Goal: Transaction & Acquisition: Book appointment/travel/reservation

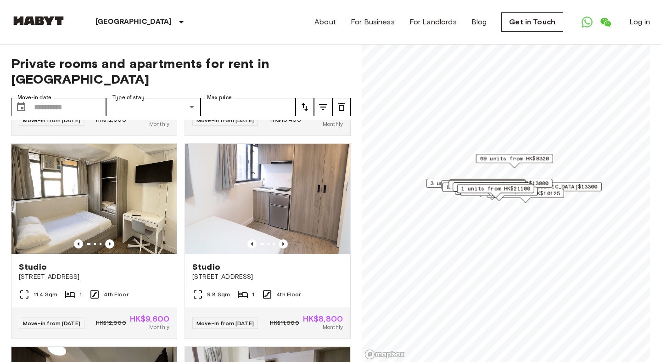
scroll to position [259, 0]
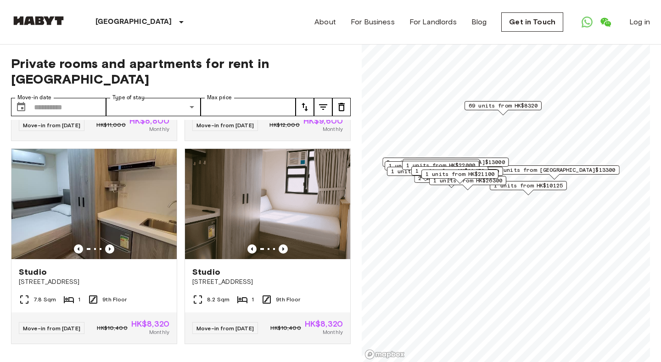
scroll to position [3864, 0]
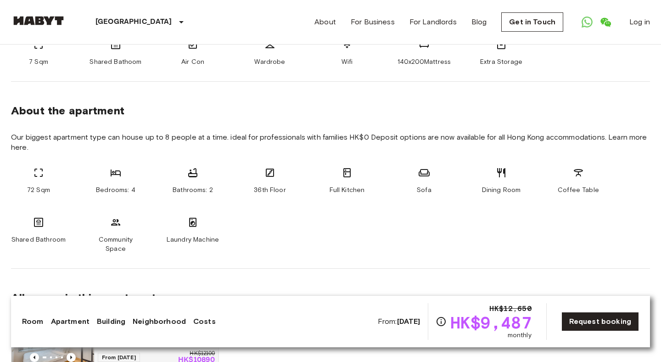
scroll to position [140, 0]
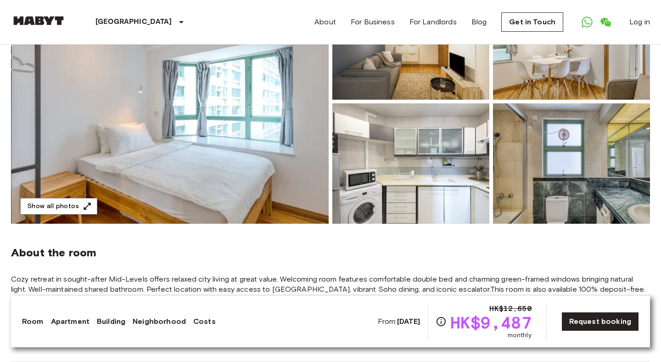
click at [184, 130] on img at bounding box center [170, 101] width 318 height 244
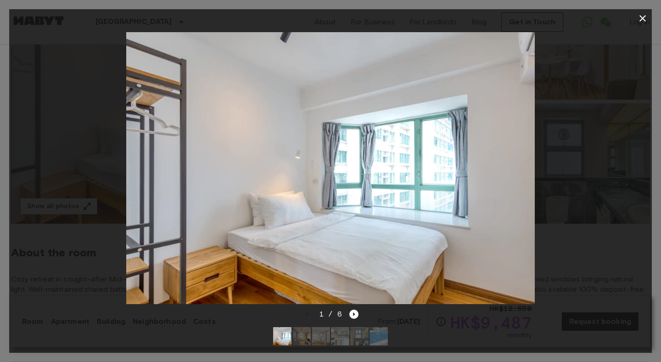
click at [590, 205] on div at bounding box center [330, 168] width 643 height 281
click at [301, 340] on img at bounding box center [301, 336] width 18 height 18
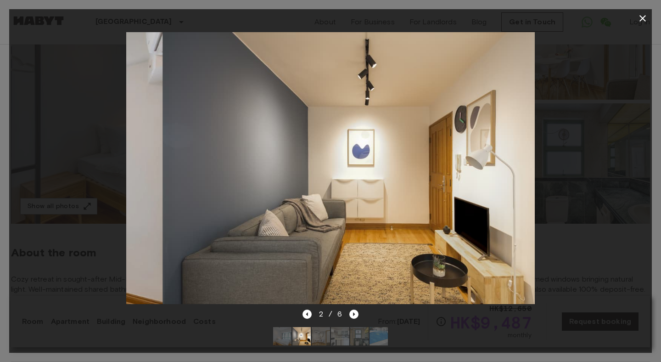
click at [319, 336] on img at bounding box center [321, 336] width 18 height 18
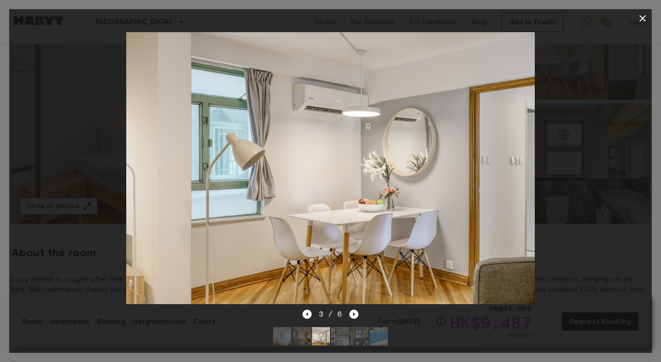
click at [333, 336] on img at bounding box center [340, 336] width 18 height 18
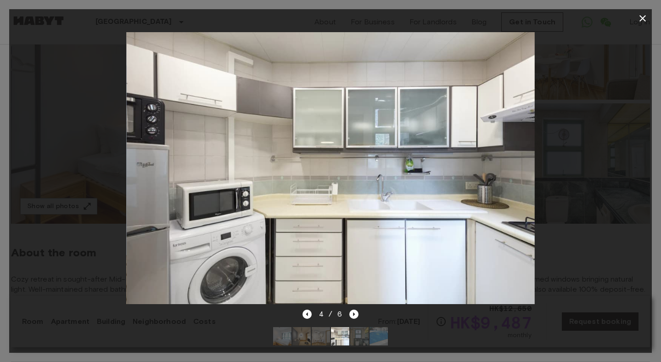
click at [358, 337] on img at bounding box center [359, 336] width 18 height 18
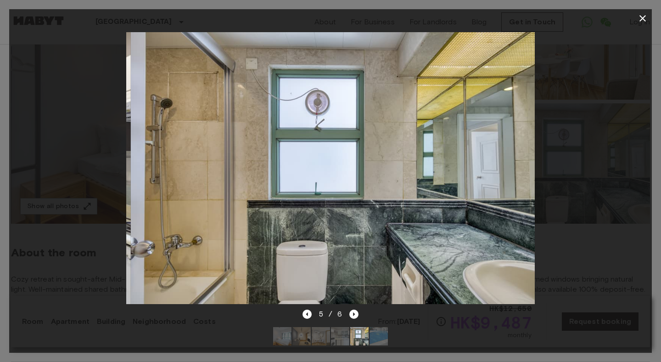
click at [373, 337] on img at bounding box center [378, 336] width 18 height 18
